Goal: Information Seeking & Learning: Learn about a topic

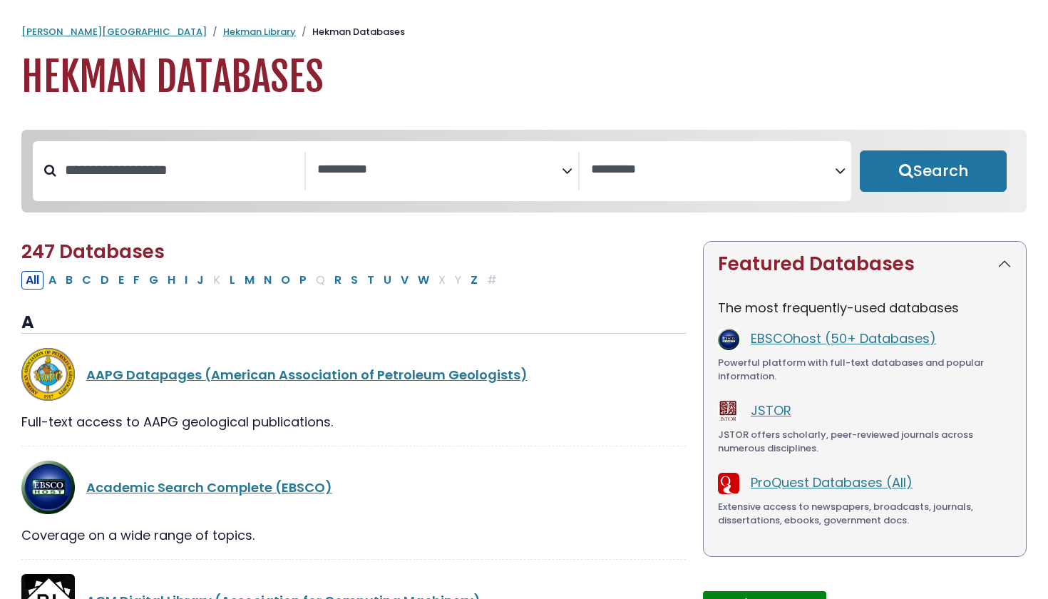
select select "Database Subject Filter"
select select "Database Vendors Filter"
click at [200, 287] on button "J" at bounding box center [200, 280] width 16 height 19
select select "Database Subject Filter"
select select "Database Vendors Filter"
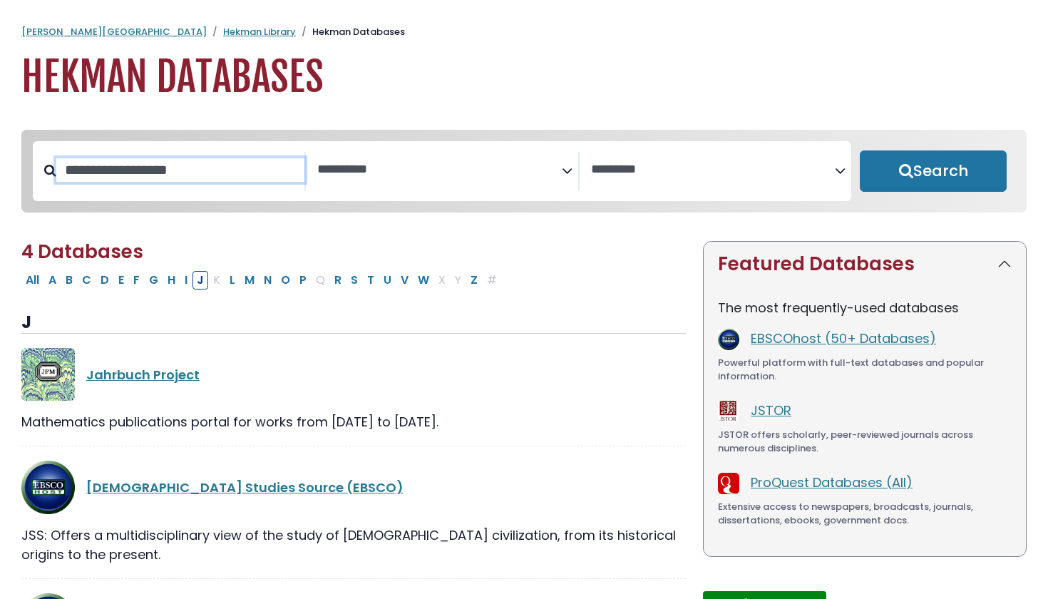
click at [173, 180] on input "Search database by title or keyword" at bounding box center [180, 170] width 248 height 24
type input "*****"
click at [933, 172] on button "Search" at bounding box center [933, 170] width 147 height 41
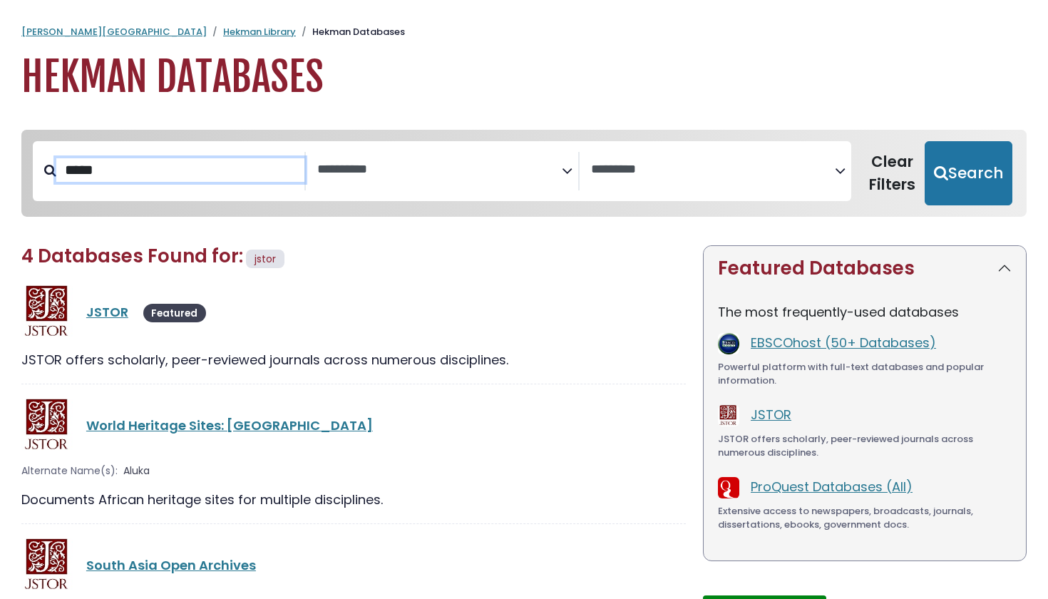
select select "Database Subject Filter"
select select "Database Vendors Filter"
click at [115, 309] on link "JSTOR" at bounding box center [107, 312] width 42 height 18
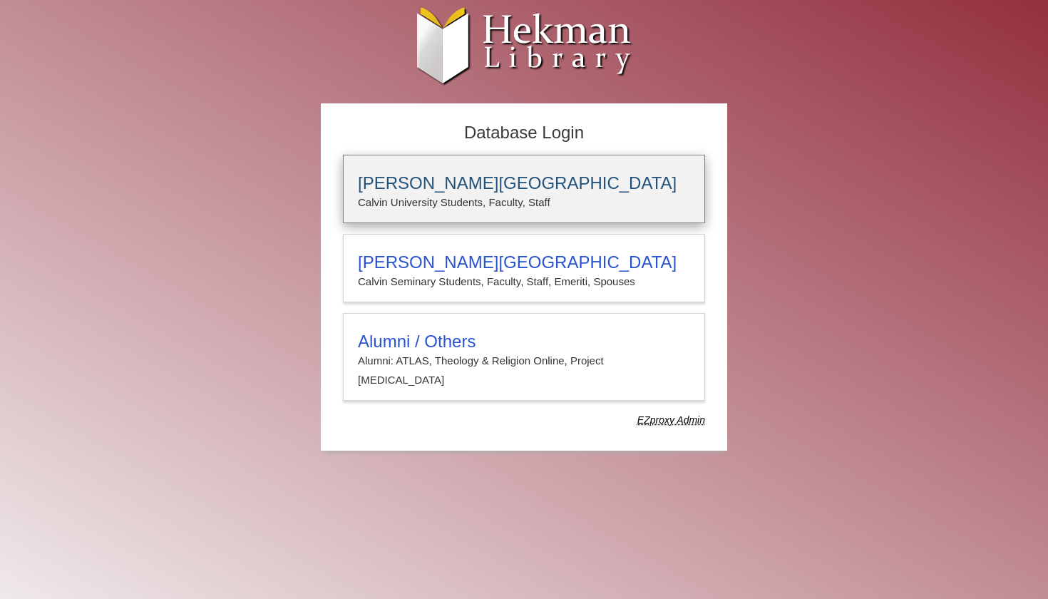
click at [506, 193] on p "Calvin University Students, Faculty, Staff" at bounding box center [524, 202] width 332 height 19
